Goal: Check status: Check status

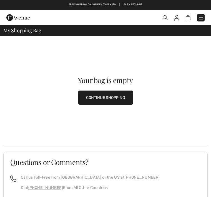
click at [166, 11] on div "Checkout An item has been added to your Shopping Bag. Checkout" at bounding box center [105, 17] width 211 height 15
click at [178, 13] on div "Checkout" at bounding box center [148, 17] width 121 height 11
click at [190, 13] on div "Checkout" at bounding box center [148, 17] width 121 height 11
click at [205, 14] on link at bounding box center [201, 18] width 8 height 8
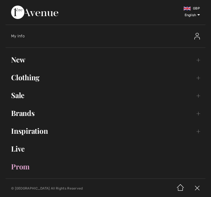
click at [23, 34] on div "My Info" at bounding box center [84, 36] width 146 height 6
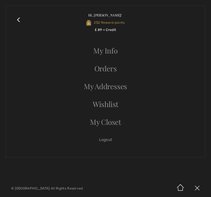
click at [112, 68] on link "Orders" at bounding box center [105, 68] width 189 height 12
click at [113, 66] on link "Orders" at bounding box center [105, 68] width 189 height 12
click at [111, 66] on link "Orders" at bounding box center [105, 68] width 189 height 12
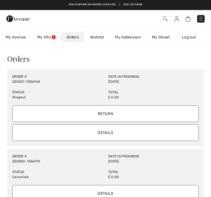
click at [184, 86] on div "Date in Progress 2025-08-21" at bounding box center [154, 79] width 96 height 16
click at [113, 132] on input "Details" at bounding box center [105, 132] width 187 height 17
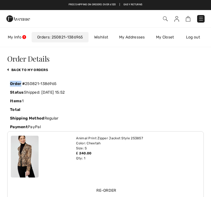
click at [39, 68] on link "back to My Orders" at bounding box center [27, 70] width 41 height 4
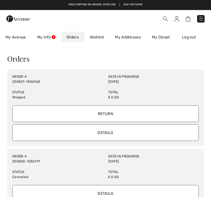
click at [115, 127] on input "Details" at bounding box center [105, 132] width 187 height 17
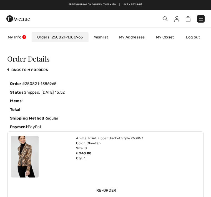
scroll to position [0, 32]
